Goal: Task Accomplishment & Management: Use online tool/utility

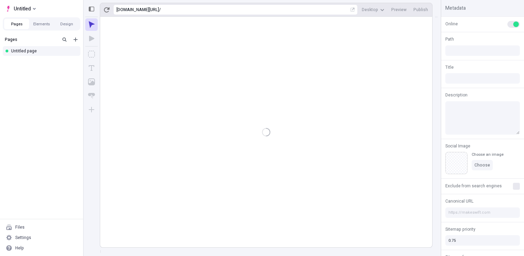
type input "/page"
drag, startPoint x: 43, startPoint y: 78, endPoint x: 42, endPoint y: 54, distance: 23.9
click at [43, 78] on div "Pages Untitled page" at bounding box center [41, 125] width 83 height 185
drag, startPoint x: 53, startPoint y: 92, endPoint x: 103, endPoint y: 80, distance: 51.1
click at [53, 92] on div "Pages Untitled page" at bounding box center [41, 125] width 83 height 185
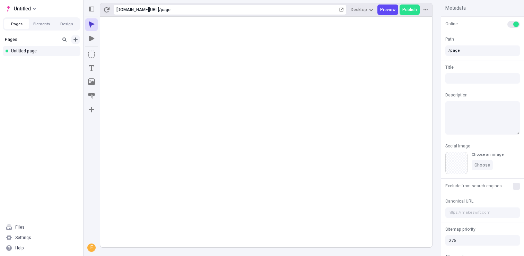
click at [76, 37] on icon "Add new" at bounding box center [75, 39] width 4 height 4
click at [75, 38] on icon "Add new" at bounding box center [75, 39] width 4 height 4
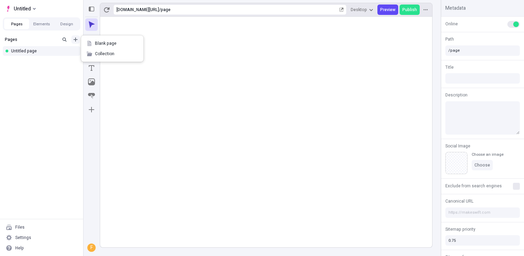
click at [75, 38] on icon "Add new" at bounding box center [75, 39] width 4 height 4
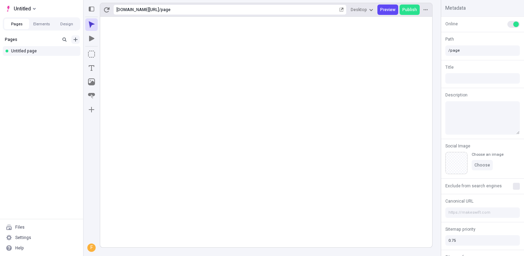
click at [75, 38] on icon "Add new" at bounding box center [75, 39] width 4 height 4
click at [101, 46] on span "Blank page" at bounding box center [116, 44] width 43 height 6
click at [75, 38] on icon "Add new" at bounding box center [75, 39] width 4 height 4
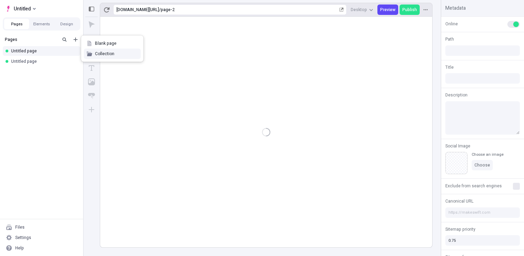
click at [93, 55] on div "Collection" at bounding box center [112, 53] width 62 height 10
type input "/page-2"
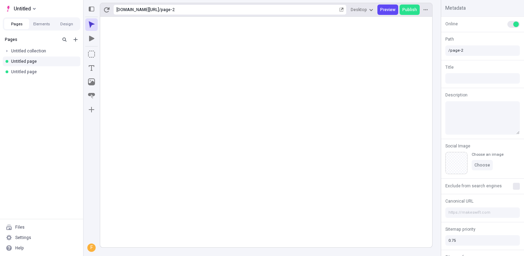
click at [195, 170] on rect at bounding box center [266, 132] width 332 height 230
click at [77, 37] on icon "Add new" at bounding box center [76, 40] width 6 height 6
click at [76, 39] on icon "Add new" at bounding box center [76, 40] width 6 height 6
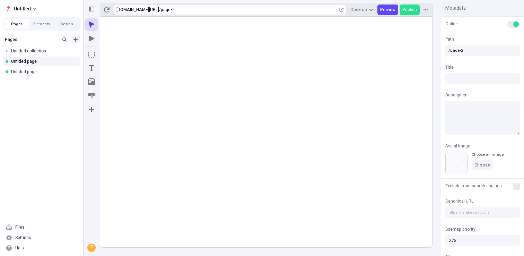
click at [76, 39] on icon "Add new" at bounding box center [76, 40] width 6 height 6
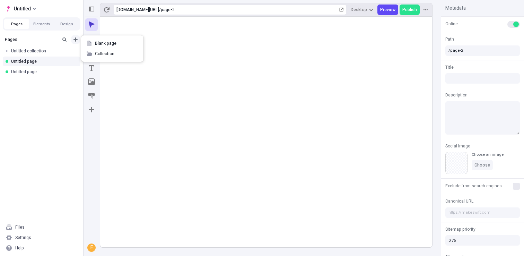
click at [76, 39] on icon "Add new" at bounding box center [76, 40] width 6 height 6
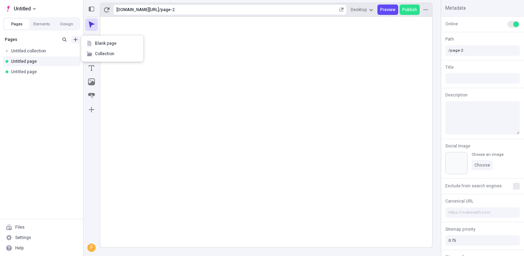
click at [75, 37] on icon "Add new" at bounding box center [76, 40] width 6 height 6
